Goal: Navigation & Orientation: Find specific page/section

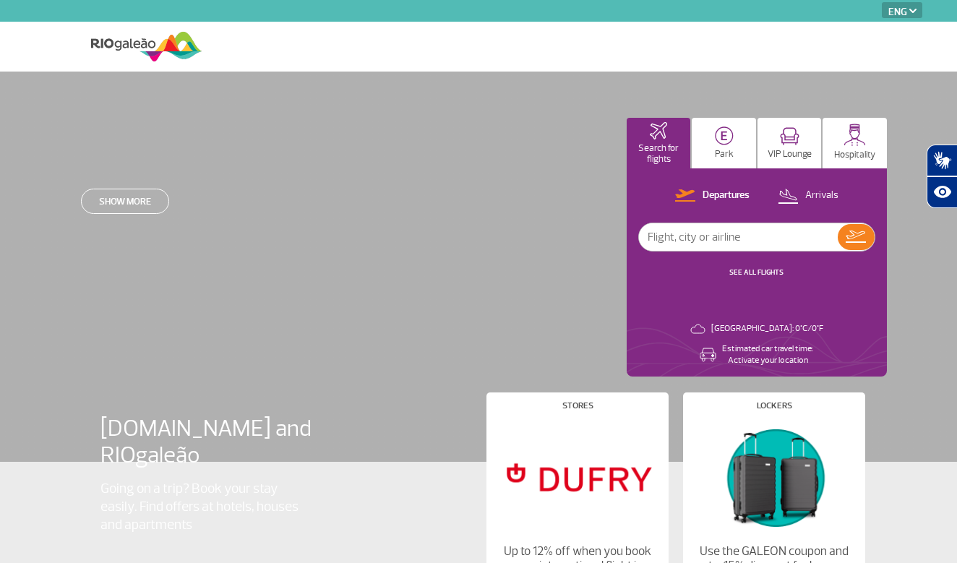
select select "en"
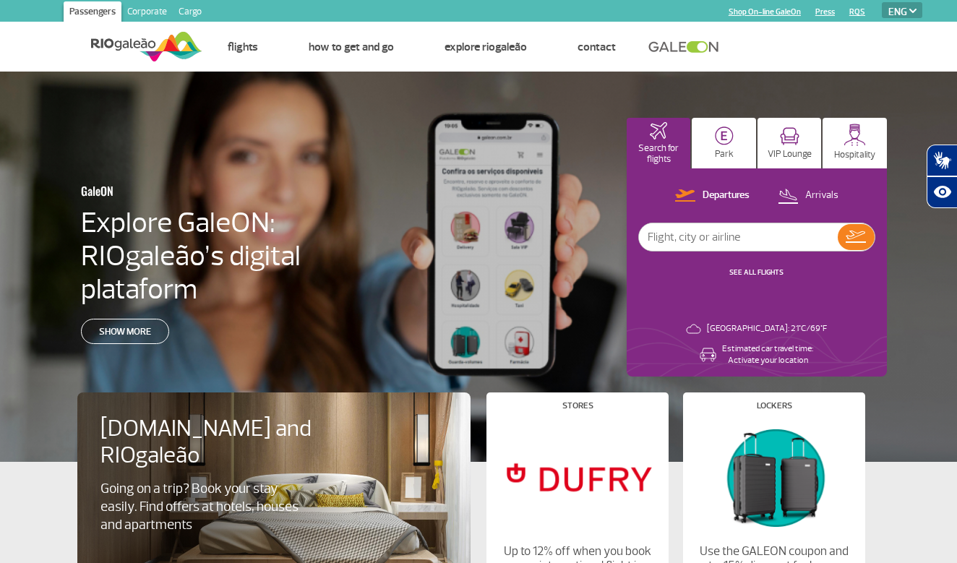
click at [728, 197] on p "Departures" at bounding box center [726, 196] width 47 height 14
click at [750, 234] on input "text" at bounding box center [738, 236] width 199 height 27
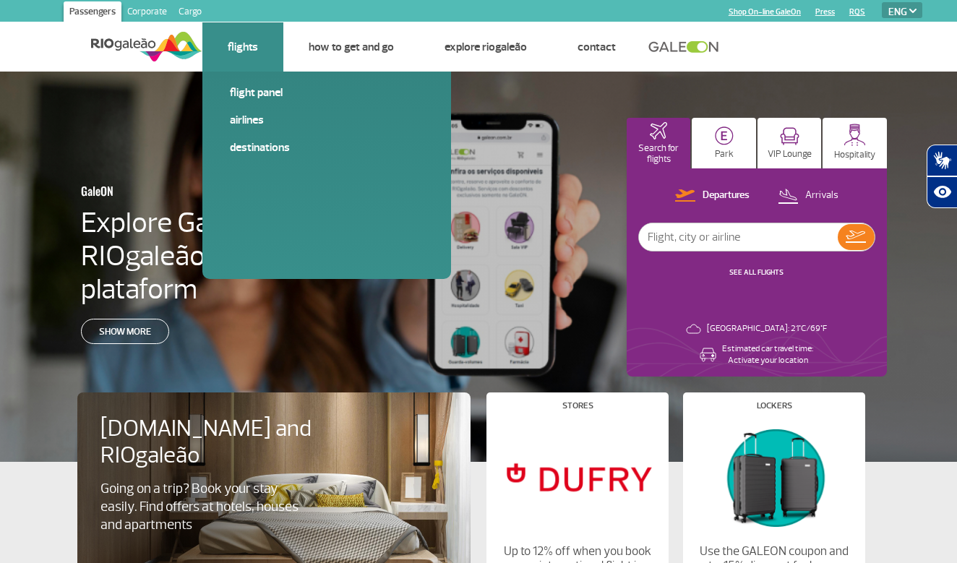
click at [231, 48] on link "Flights" at bounding box center [243, 47] width 30 height 14
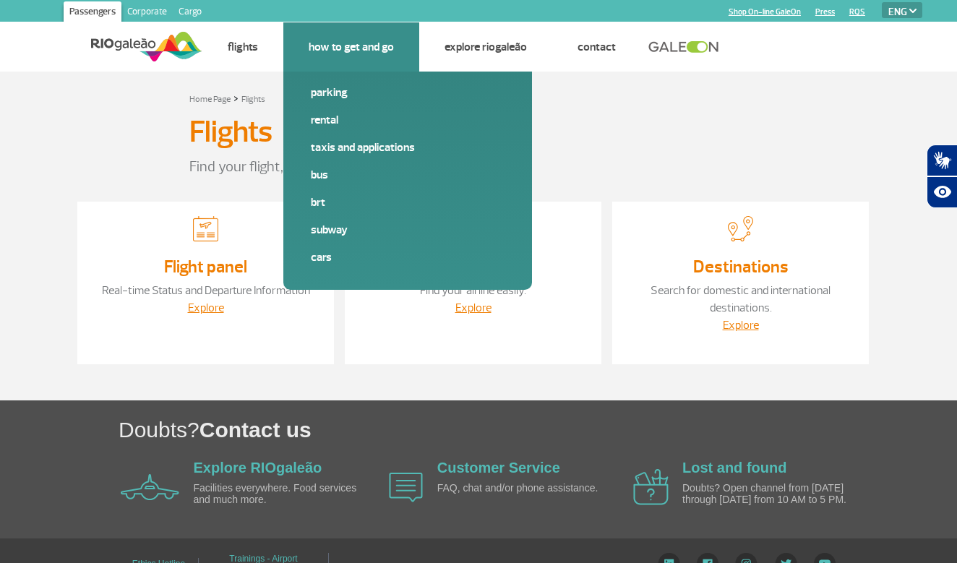
click at [378, 48] on link "How to get and go" at bounding box center [351, 47] width 85 height 14
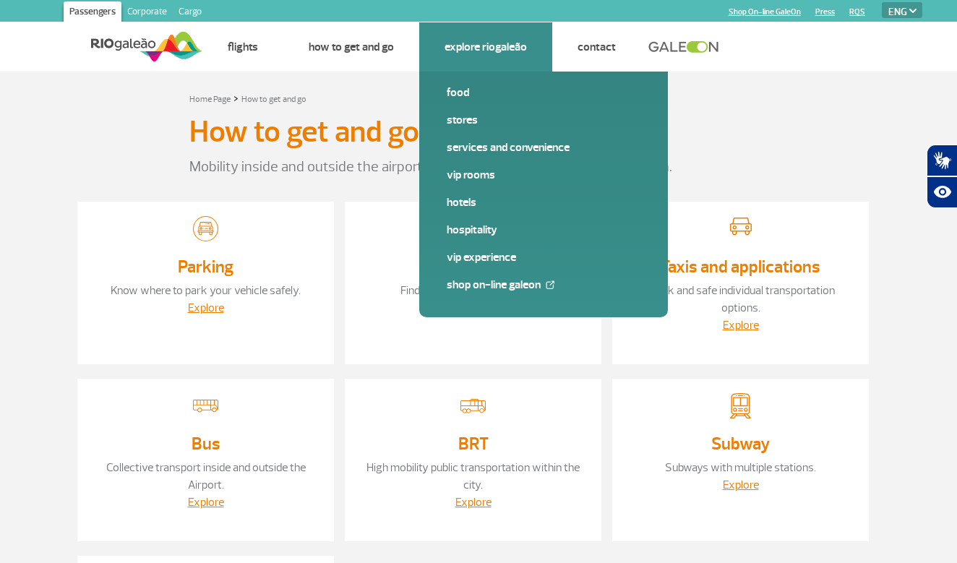
click at [489, 51] on link "Explore RIOgaleão" at bounding box center [486, 47] width 82 height 14
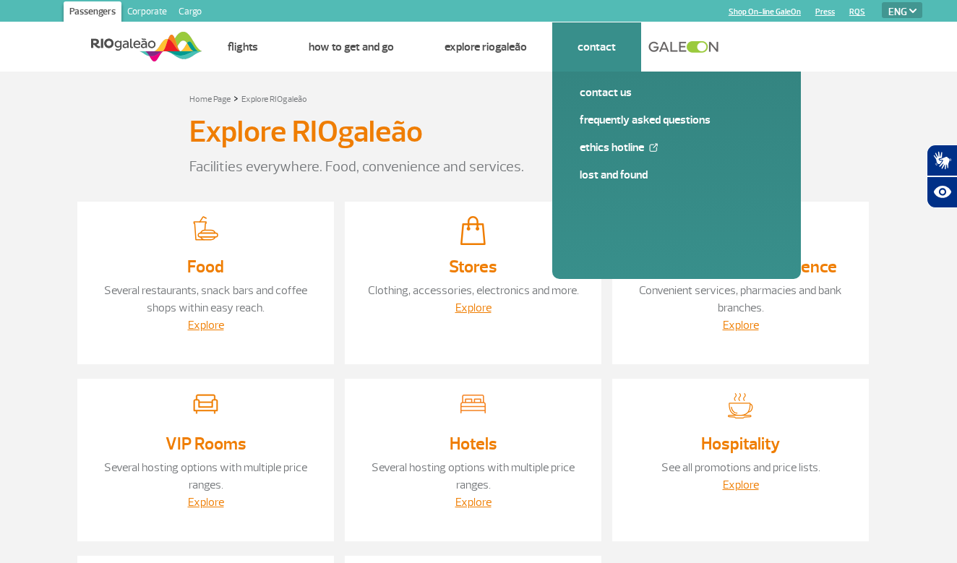
click at [586, 52] on link "Contact" at bounding box center [597, 47] width 38 height 14
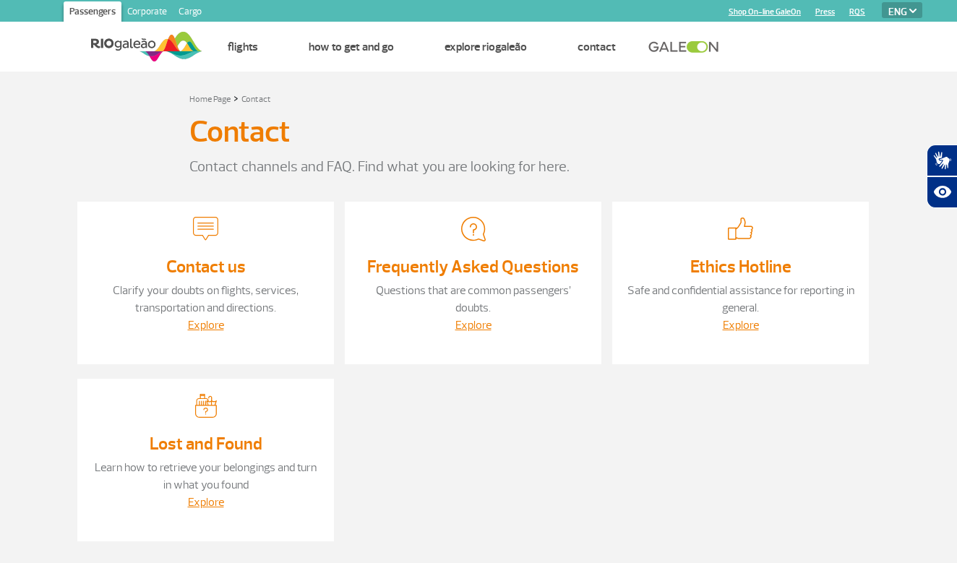
click at [667, 48] on link at bounding box center [688, 46] width 78 height 13
click at [129, 43] on img at bounding box center [146, 46] width 111 height 35
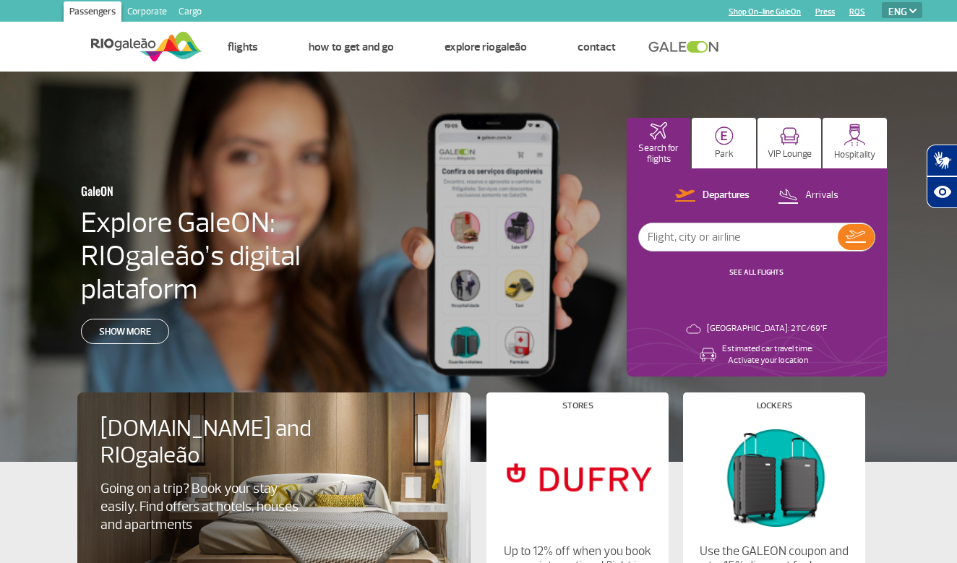
click at [751, 246] on input "text" at bounding box center [738, 236] width 199 height 27
click at [766, 244] on input "text" at bounding box center [738, 236] width 199 height 27
type input "1"
